Goal: Task Accomplishment & Management: Use online tool/utility

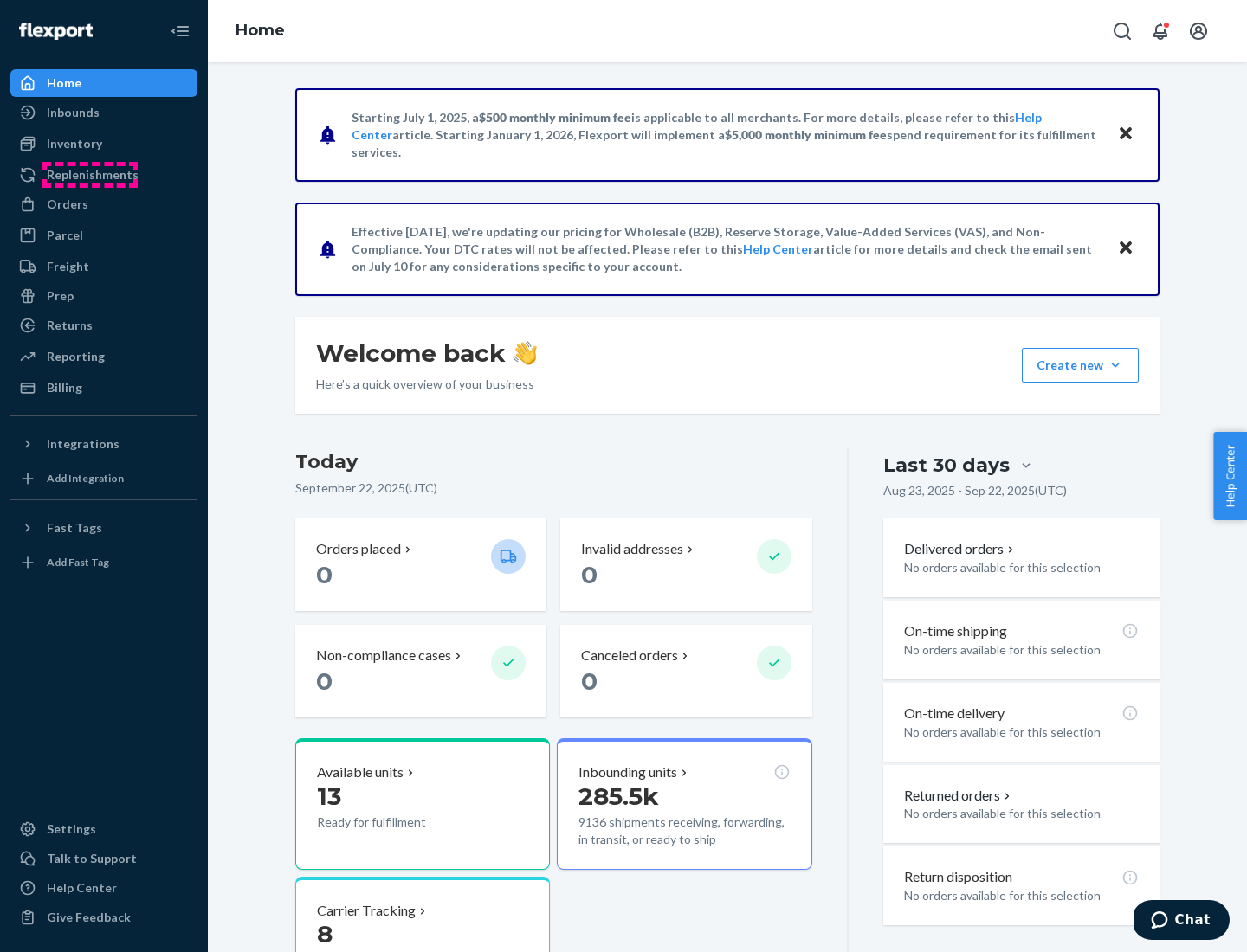
click at [90, 175] on div "Replenishments" at bounding box center [93, 175] width 92 height 17
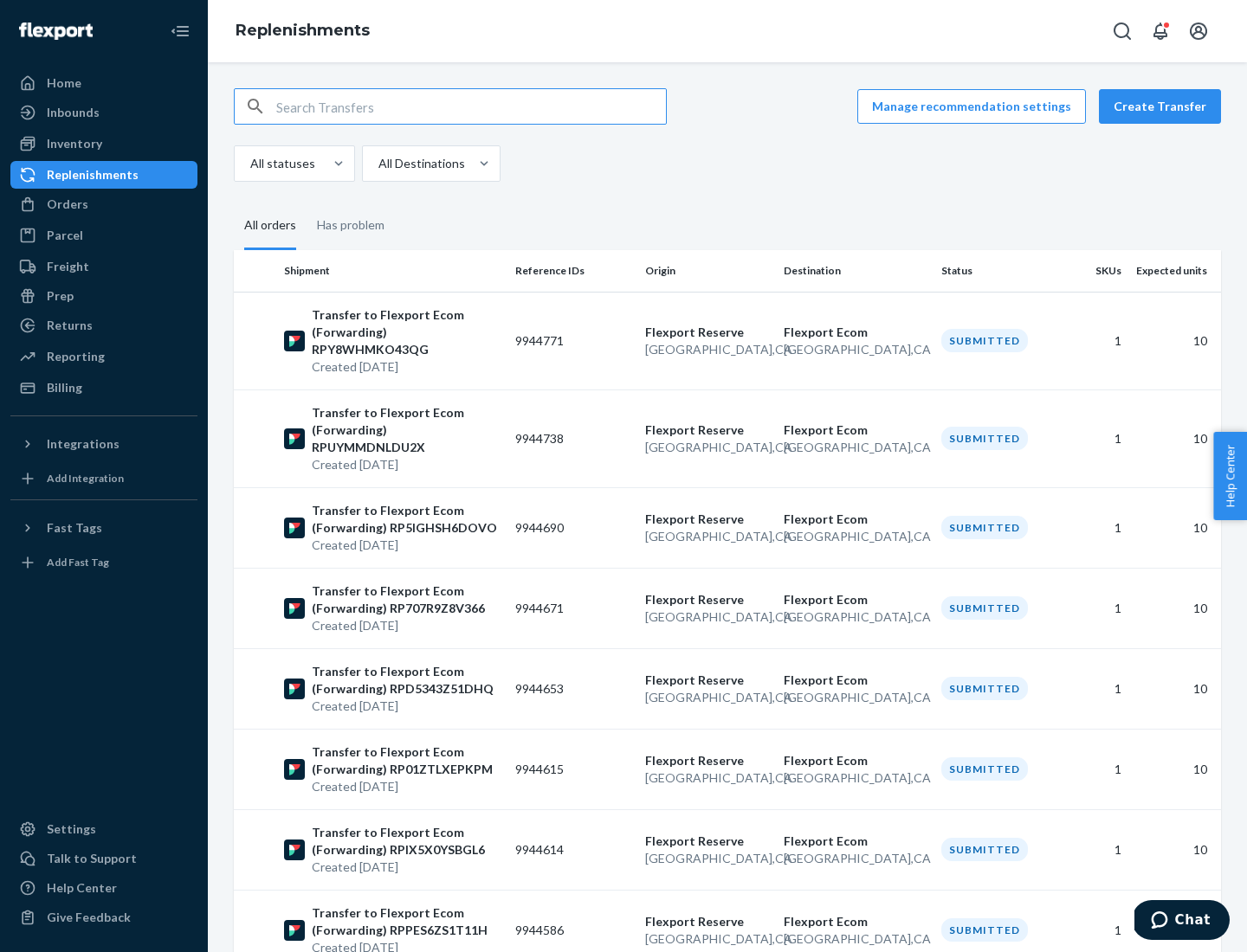
click at [1164, 107] on button "Create Transfer" at bounding box center [1159, 107] width 122 height 35
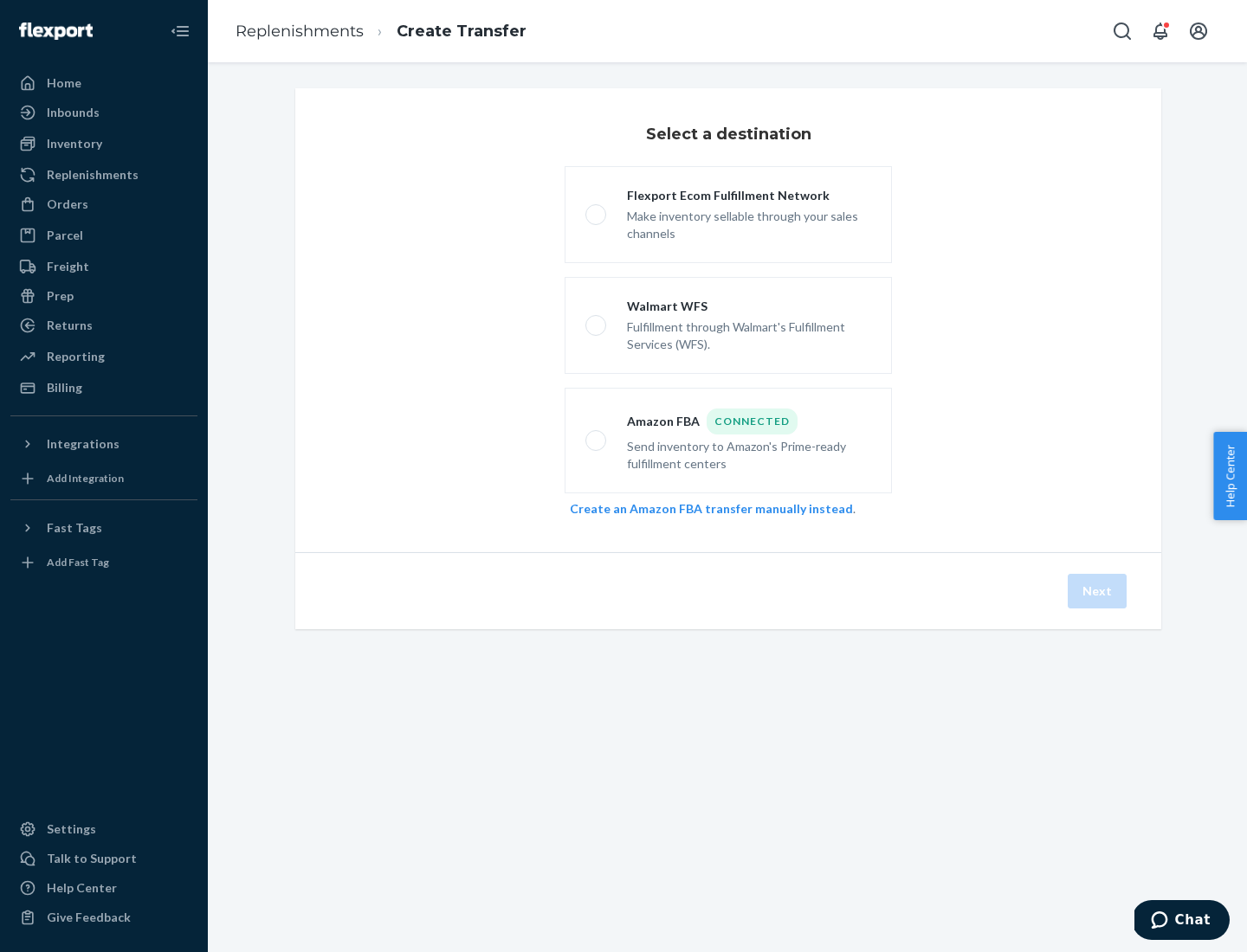
click at [750, 196] on div "Flexport Ecom Fulfillment Network" at bounding box center [750, 196] width 244 height 17
click at [597, 210] on input "Flexport Ecom Fulfillment Network Make inventory sellable through your sales ch…" at bounding box center [591, 215] width 11 height 11
radio input "true"
click at [1098, 592] on button "Next" at bounding box center [1097, 592] width 59 height 35
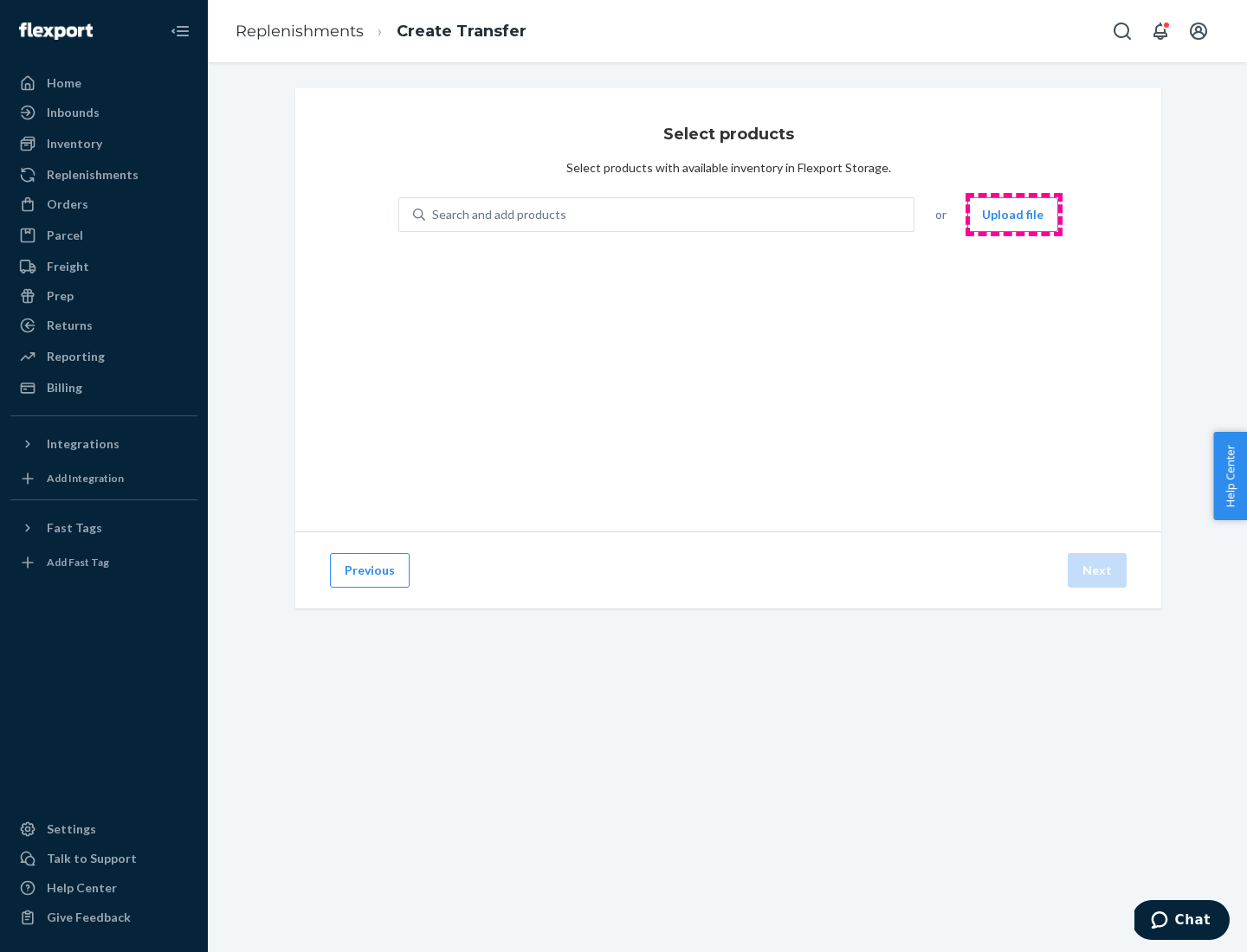
click at [1014, 215] on button "Upload file" at bounding box center [1012, 215] width 91 height 35
